Goal: Information Seeking & Learning: Learn about a topic

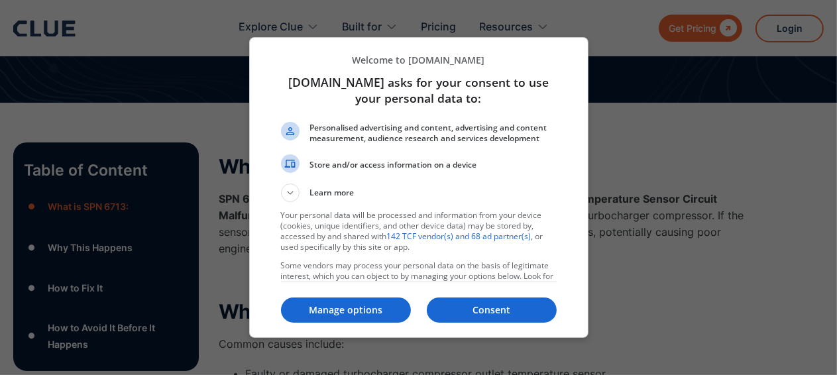
scroll to position [199, 0]
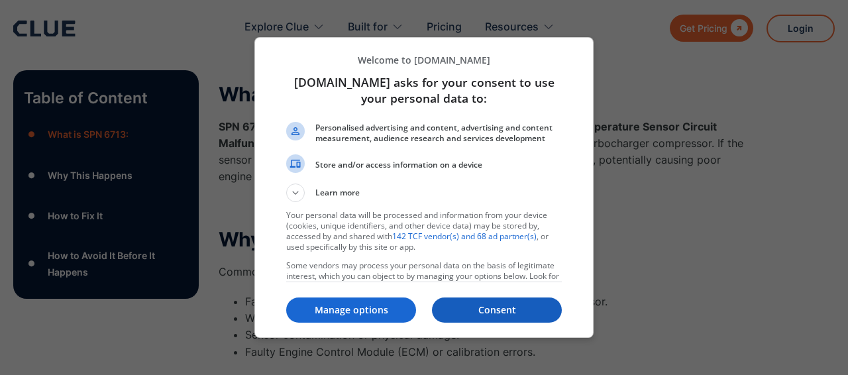
click at [483, 303] on p "Consent" at bounding box center [497, 309] width 130 height 13
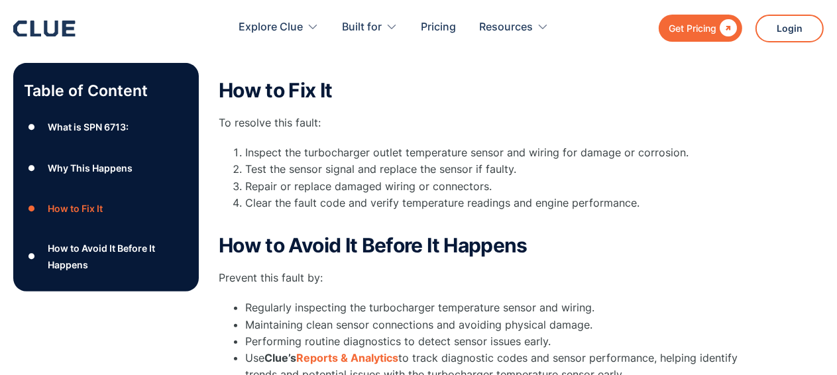
scroll to position [508, 0]
